Goal: Task Accomplishment & Management: Use online tool/utility

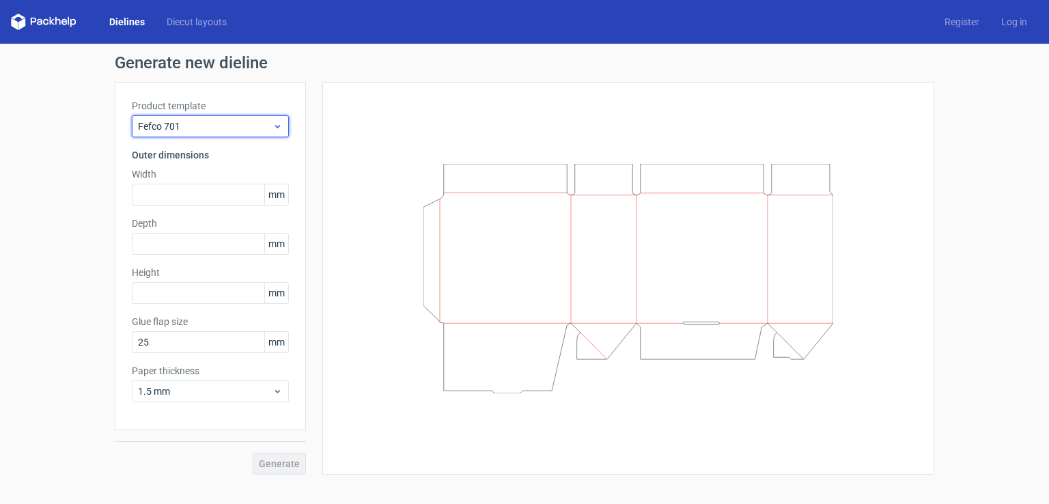
click at [279, 130] on icon at bounding box center [278, 126] width 10 height 11
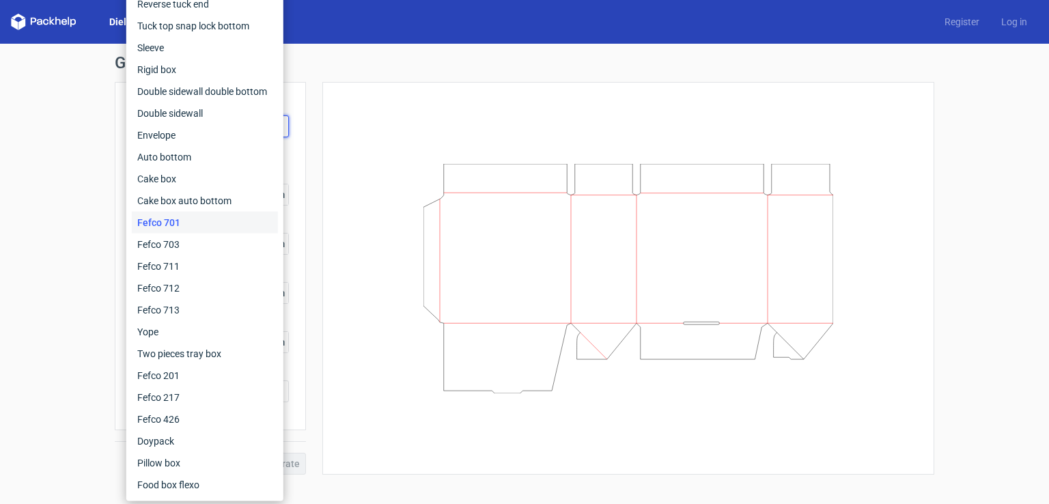
click at [98, 74] on div "Generate new dieline Product template Fefco 701 Outer dimensions Width mm Depth…" at bounding box center [524, 265] width 1049 height 442
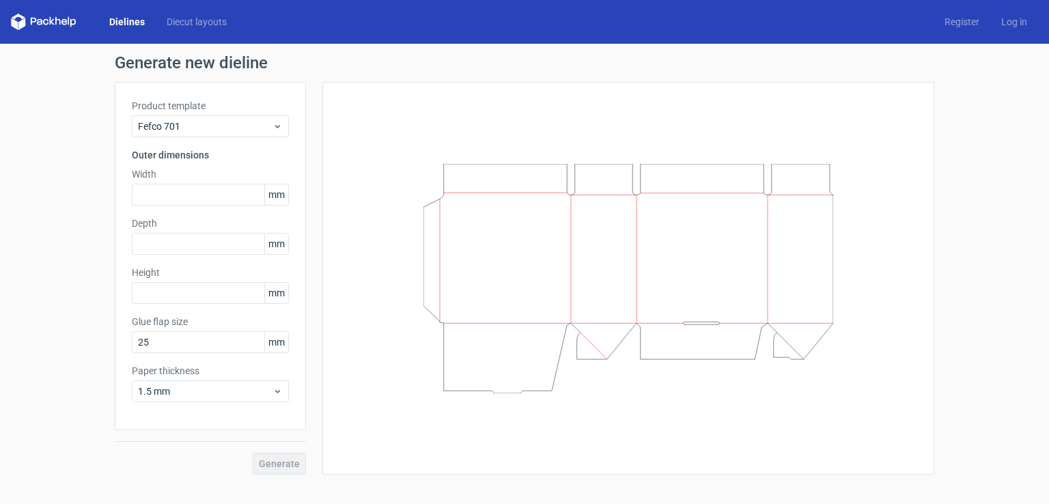
click at [120, 22] on link "Dielines" at bounding box center [126, 22] width 57 height 14
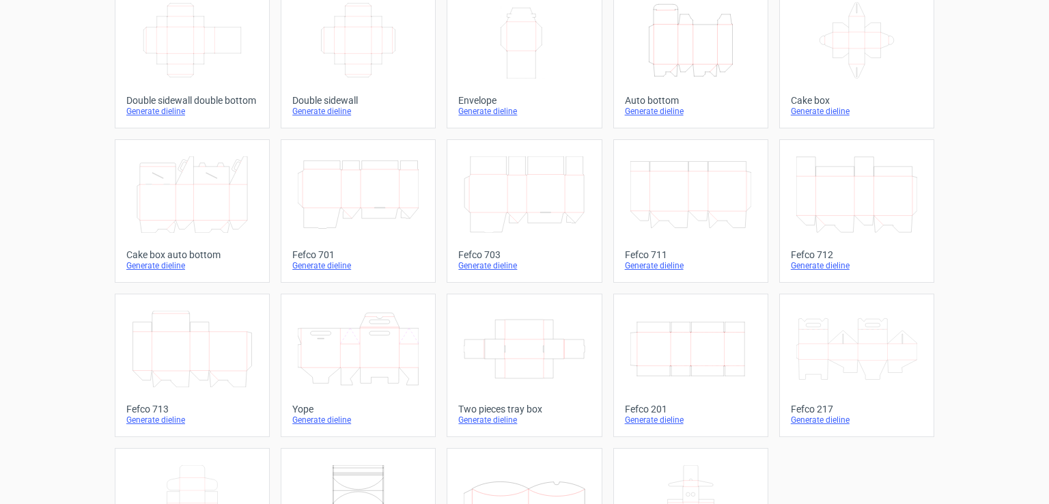
scroll to position [273, 0]
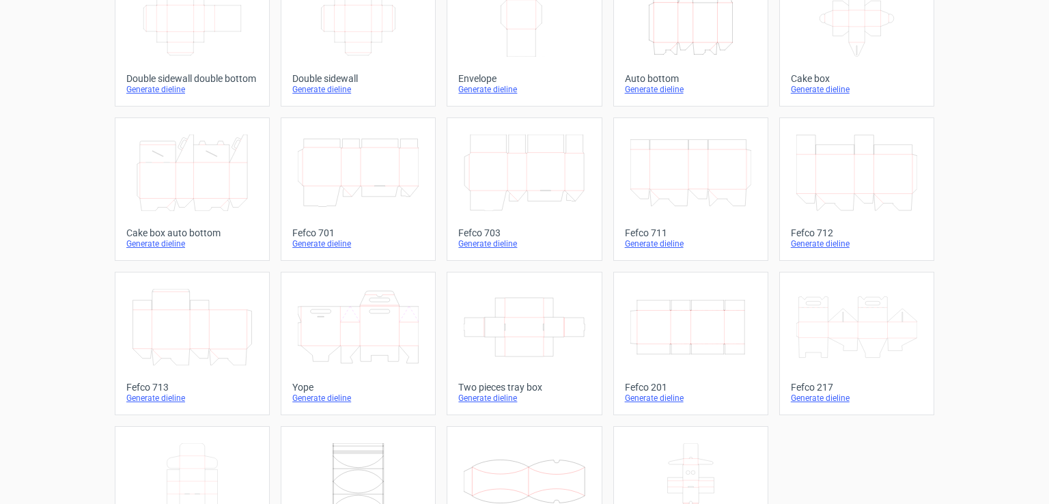
click at [689, 329] on icon "Width Depth Height" at bounding box center [690, 327] width 121 height 77
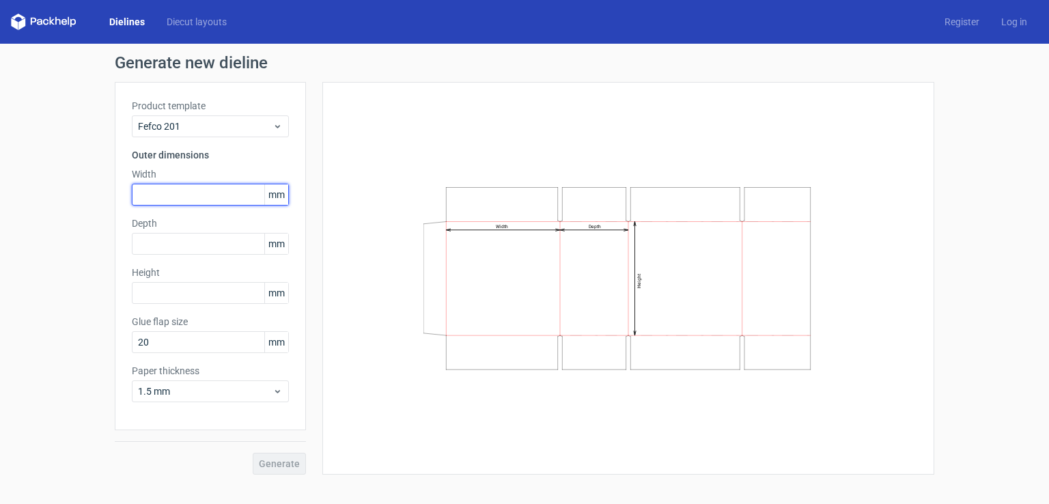
click at [230, 199] on input "text" at bounding box center [210, 195] width 157 height 22
type input "36"
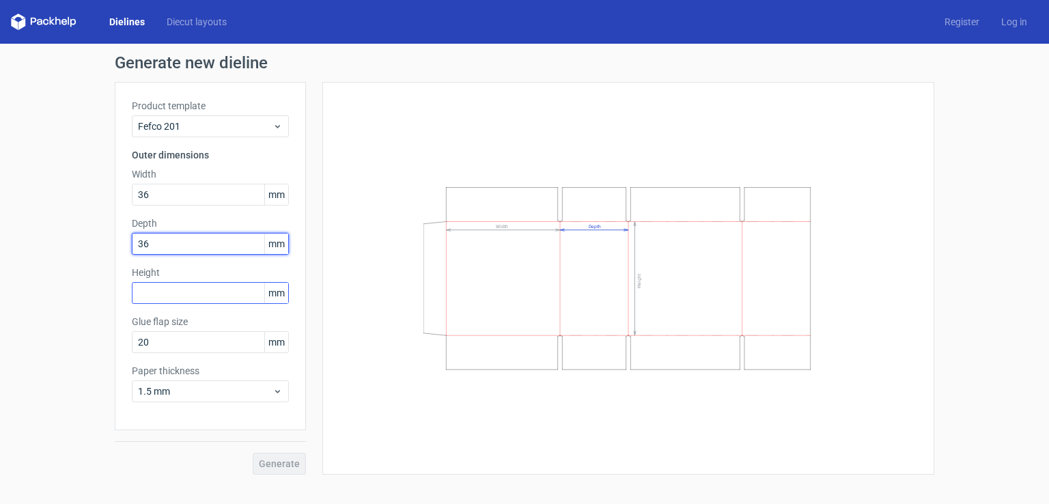
type input "36"
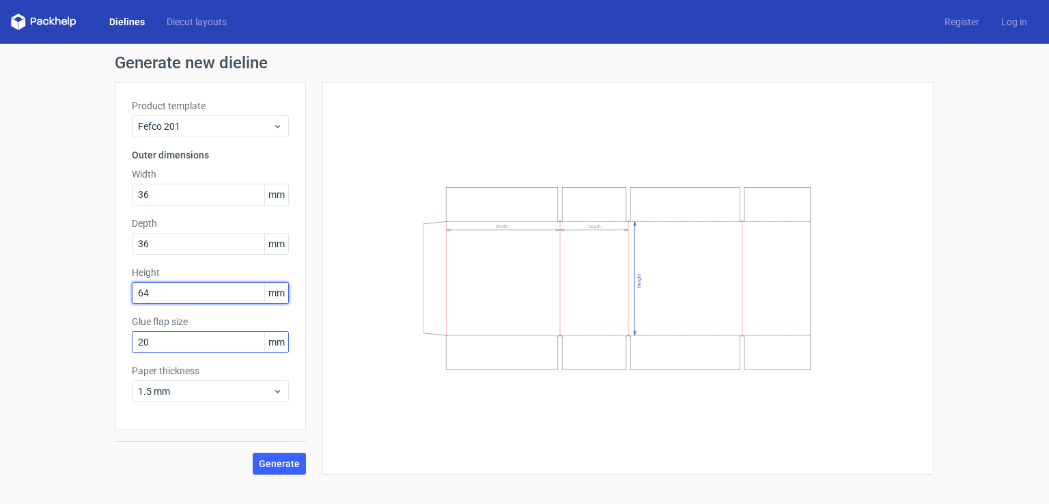
type input "64"
drag, startPoint x: 214, startPoint y: 347, endPoint x: 17, endPoint y: 407, distance: 206.3
click at [19, 406] on div "Generate new dieline Product template Fefco 201 Outer dimensions Width 36 mm De…" at bounding box center [524, 265] width 1049 height 442
type input "13"
click at [281, 460] on span "Generate" at bounding box center [279, 464] width 41 height 10
